Goal: Book appointment/travel/reservation

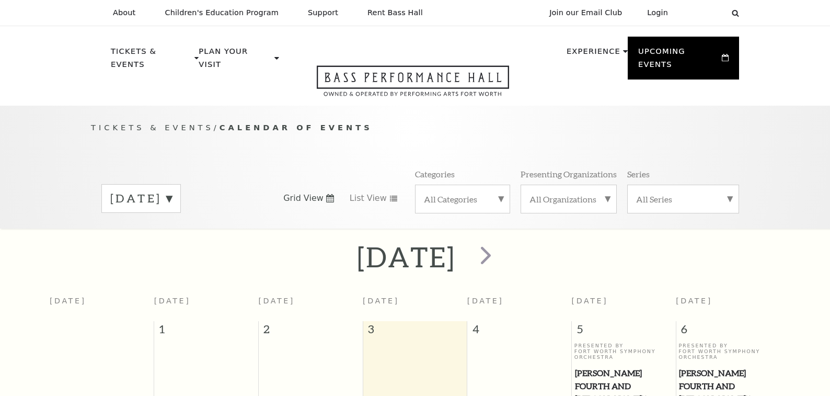
scroll to position [93, 0]
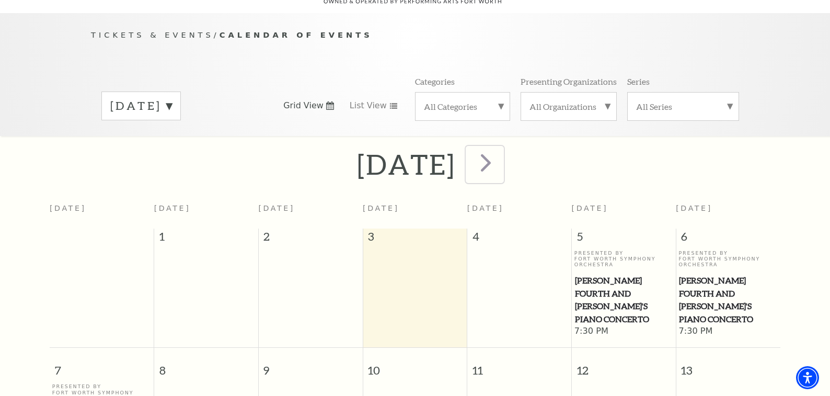
click at [501, 156] on span "next" at bounding box center [486, 162] width 30 height 30
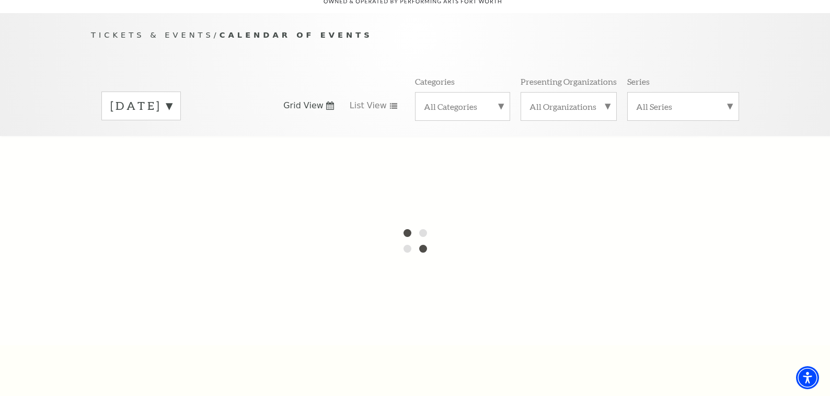
click at [172, 98] on label "[DATE]" at bounding box center [141, 106] width 62 height 16
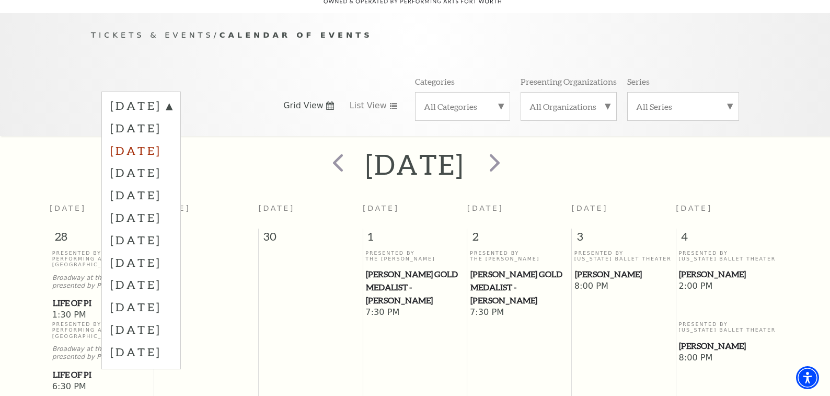
click at [172, 142] on label "[DATE]" at bounding box center [141, 150] width 62 height 22
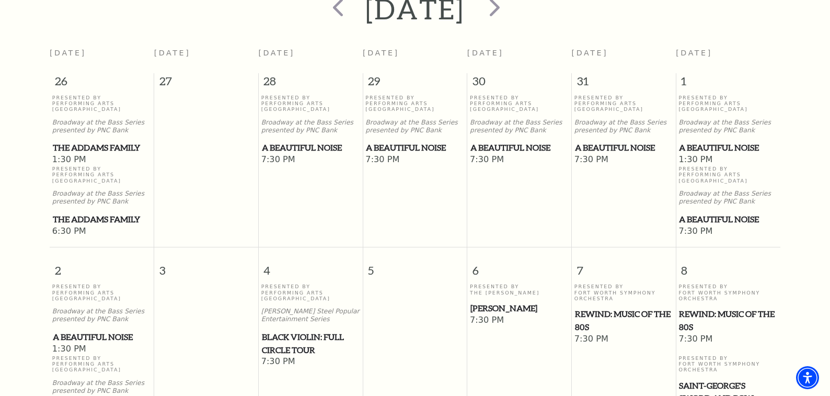
scroll to position [249, 0]
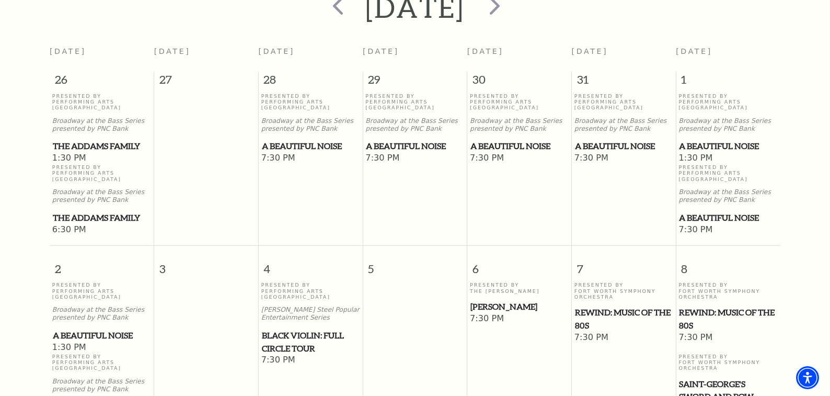
click at [704, 211] on span "A Beautiful Noise" at bounding box center [728, 217] width 98 height 13
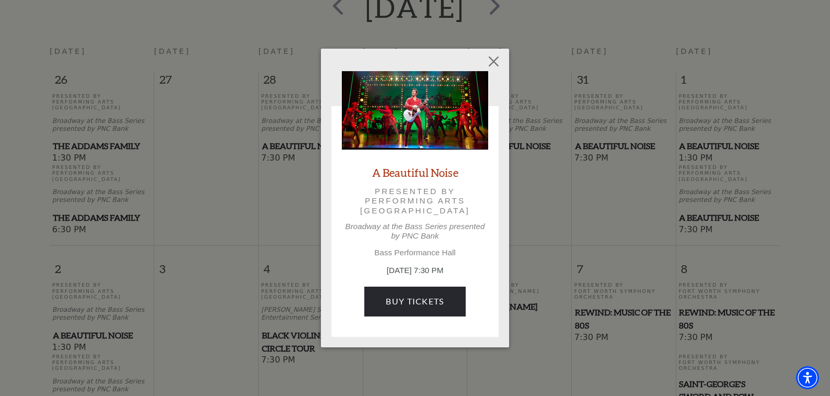
click at [397, 171] on link "A Beautiful Noise" at bounding box center [415, 172] width 86 height 14
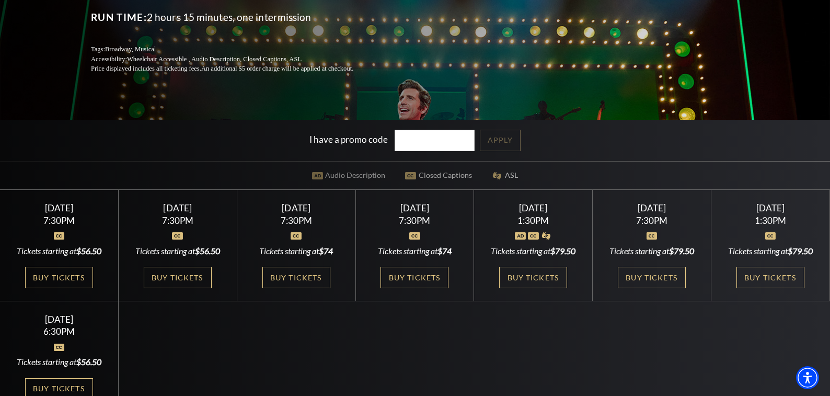
scroll to position [209, 0]
